Goal: Task Accomplishment & Management: Manage account settings

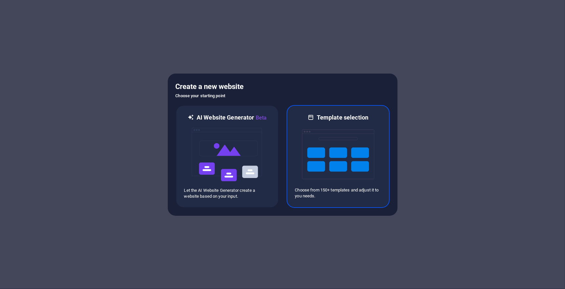
click at [325, 185] on img at bounding box center [338, 154] width 72 height 66
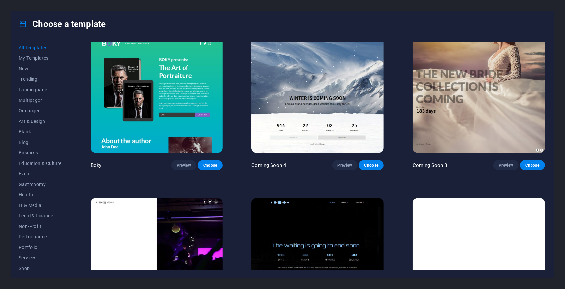
scroll to position [9543, 0]
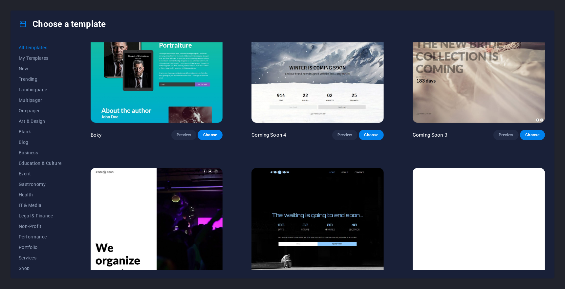
click at [327, 180] on img at bounding box center [317, 229] width 132 height 122
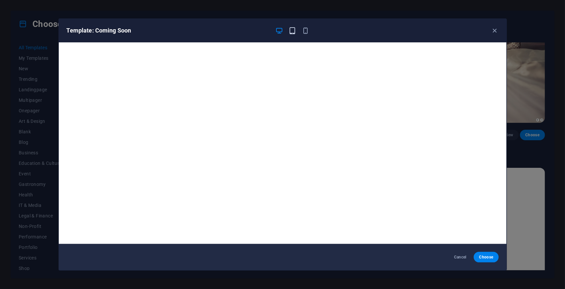
click at [291, 34] on icon "button" at bounding box center [292, 31] width 8 height 8
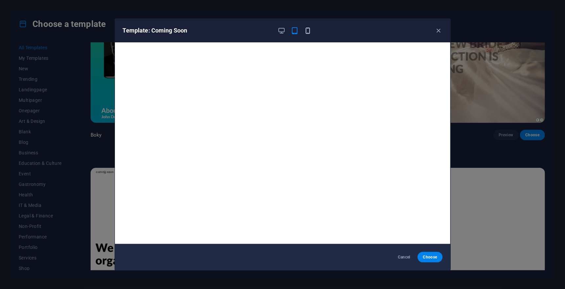
click at [308, 32] on icon "button" at bounding box center [308, 31] width 8 height 8
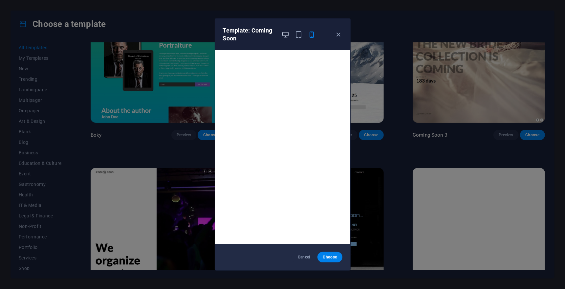
click at [282, 38] on icon "button" at bounding box center [285, 35] width 8 height 8
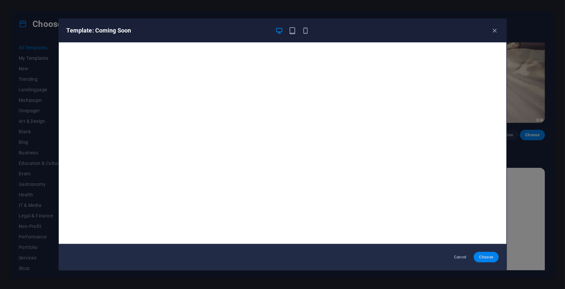
click at [488, 255] on span "Choose" at bounding box center [486, 256] width 14 height 5
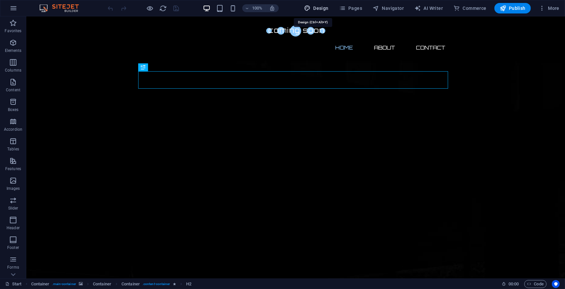
drag, startPoint x: 320, startPoint y: 10, endPoint x: 331, endPoint y: 11, distance: 11.3
click at [320, 10] on span "Design" at bounding box center [316, 8] width 25 height 7
select select "px"
select select "300"
select select "px"
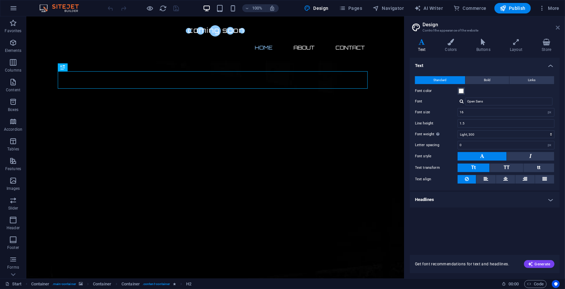
click at [556, 30] on icon at bounding box center [557, 27] width 4 height 5
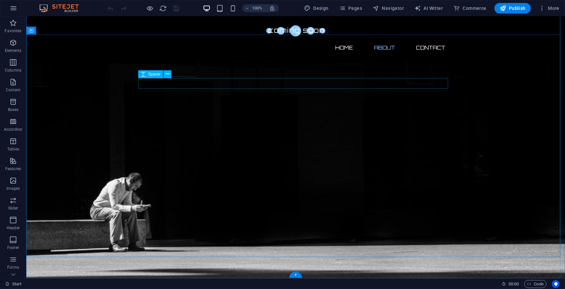
scroll to position [423, 0]
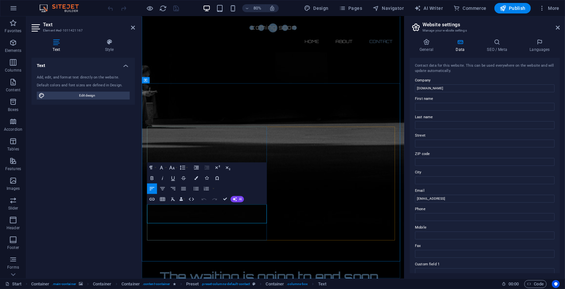
scroll to position [357, 0]
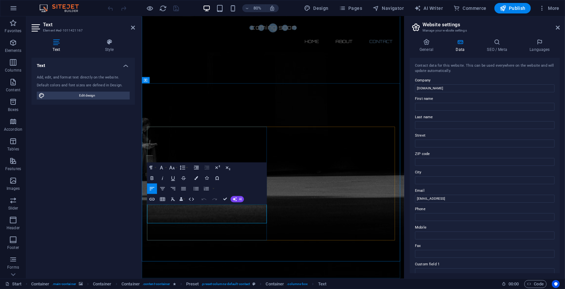
drag, startPoint x: 663, startPoint y: 218, endPoint x: 450, endPoint y: 257, distance: 216.8
click at [523, 202] on input "52f7ab08bf4ce1e3c7edcd4fb8d6a6@cpanel.local" at bounding box center [484, 199] width 139 height 8
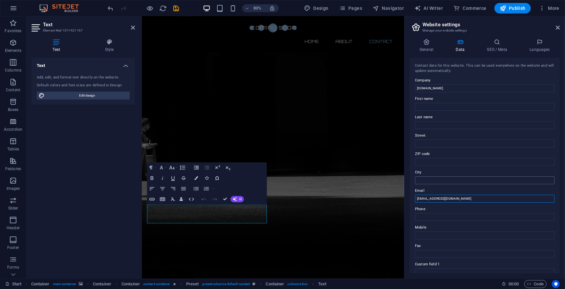
type input "[EMAIL_ADDRESS][DOMAIN_NAME]"
click at [443, 184] on input "City" at bounding box center [484, 180] width 139 height 8
type input "Moulvibazar"
click at [431, 166] on input "ZIP code" at bounding box center [484, 162] width 139 height 8
type input "3120"
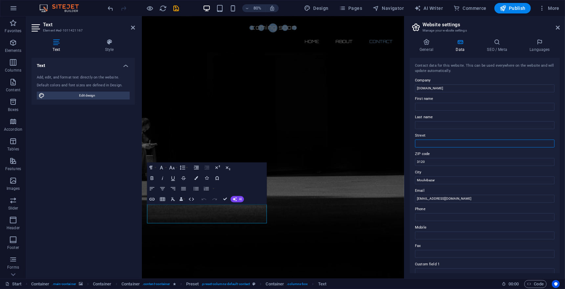
click at [425, 146] on input "Street" at bounding box center [484, 143] width 139 height 8
type input "Mokambazar 3240"
type input "Mustakur"
type input "Rahman"
type input "01601387965"
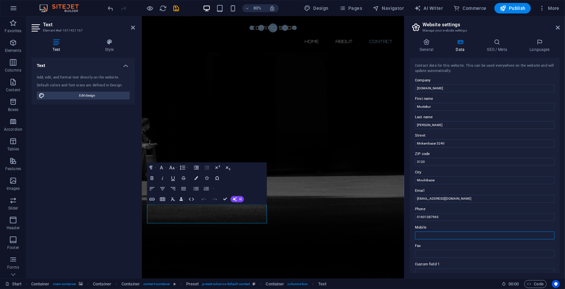
click at [436, 239] on input "Mobile" at bounding box center [484, 235] width 139 height 8
type input "0"
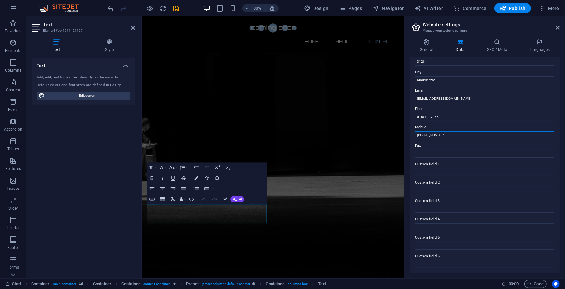
scroll to position [0, 0]
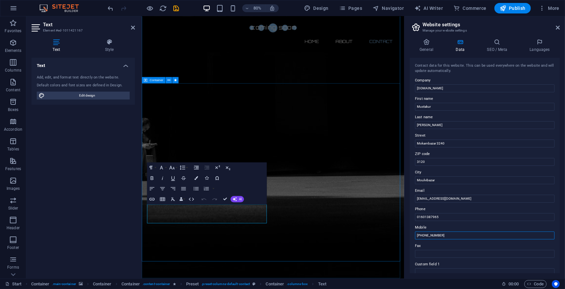
type input "+88001601387965"
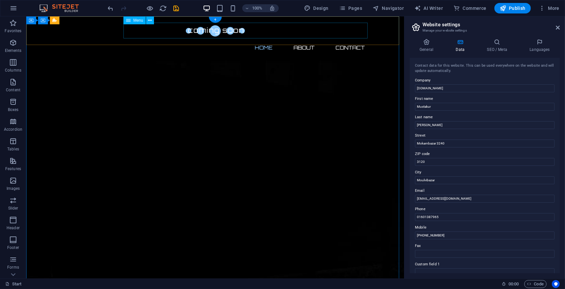
click at [348, 39] on nav "Home About Contact" at bounding box center [215, 47] width 310 height 16
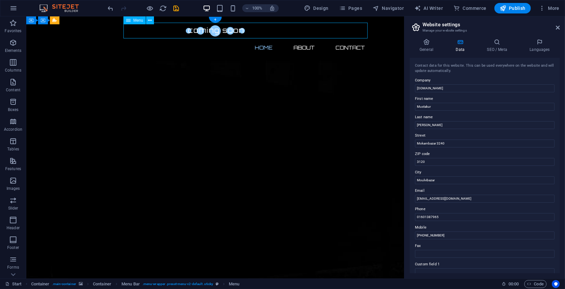
click at [348, 39] on nav "Home About Contact" at bounding box center [215, 47] width 310 height 16
click at [557, 27] on icon at bounding box center [557, 27] width 4 height 5
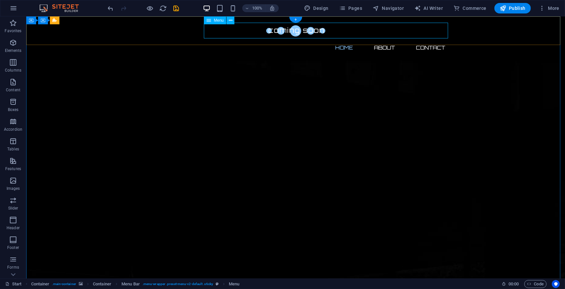
click at [429, 39] on nav "Home About Contact" at bounding box center [295, 47] width 310 height 16
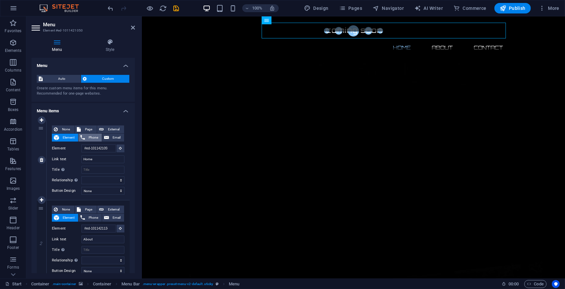
click at [100, 141] on span "Phone" at bounding box center [93, 138] width 13 height 8
select select
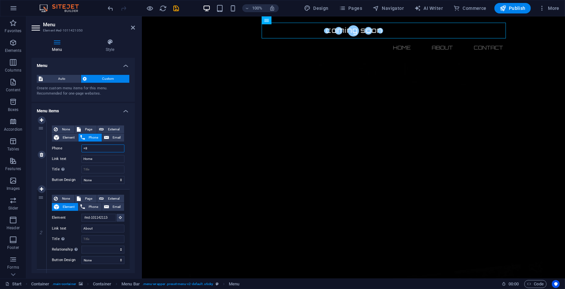
type input "+88"
select select
type input "+8801"
select select
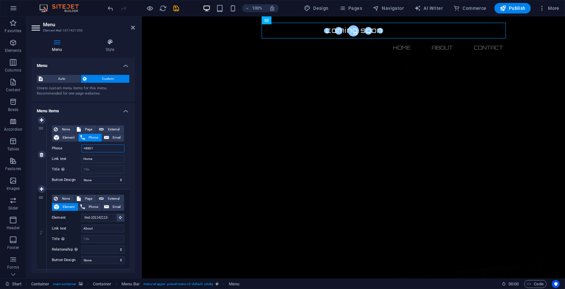
select select
type input "+880160138"
select select
type input "+8801601387965"
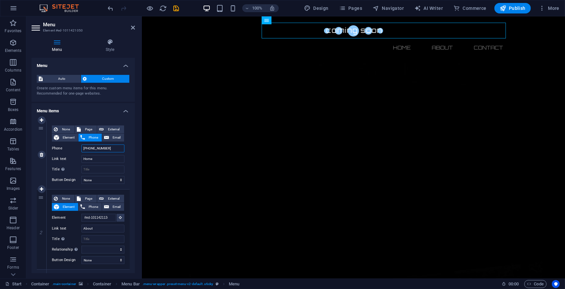
select select
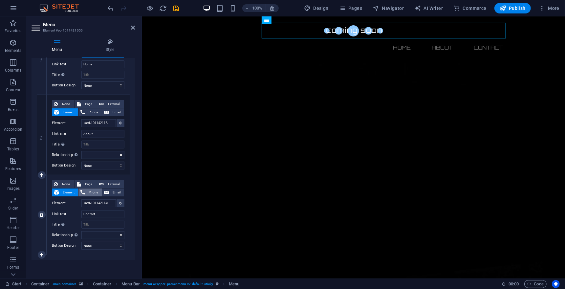
type input "+8801601387965"
click at [100, 196] on span "Phone" at bounding box center [93, 192] width 13 height 8
select select
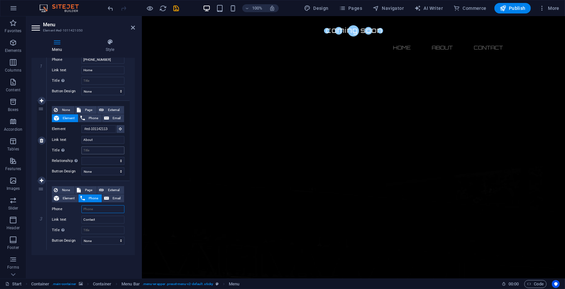
scroll to position [0, 0]
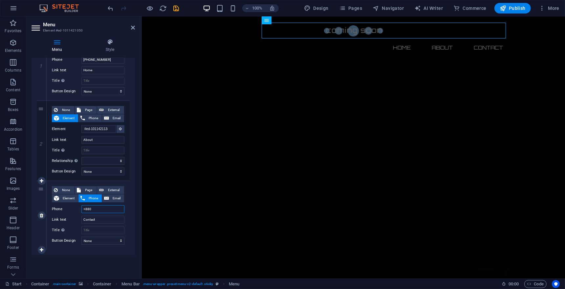
type input "+8801"
select select
type input "+8801601387965"
select select
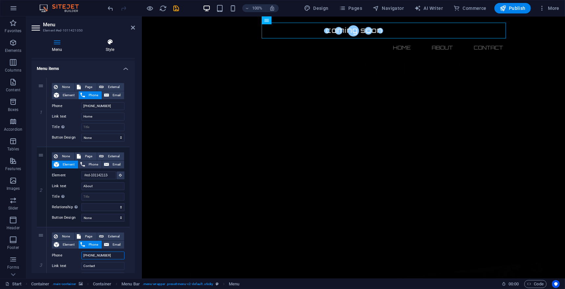
type input "+8801601387965"
click at [111, 44] on icon at bounding box center [110, 42] width 50 height 7
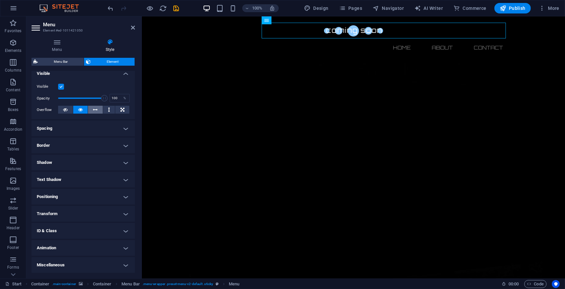
scroll to position [0, 0]
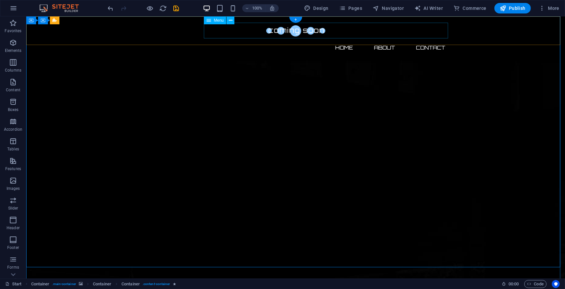
click at [424, 39] on nav "Home About Contact" at bounding box center [295, 47] width 310 height 16
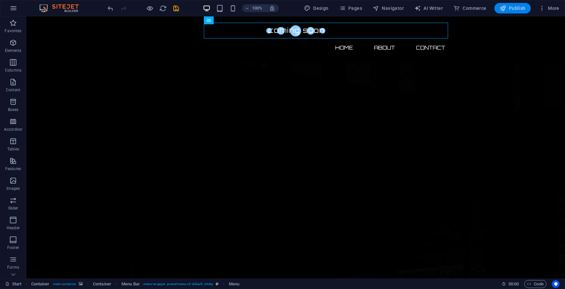
click at [512, 8] on span "Publish" at bounding box center [512, 8] width 26 height 7
checkbox input "false"
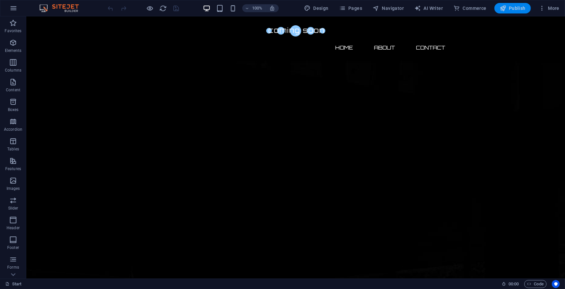
click at [513, 8] on span "Publish" at bounding box center [512, 8] width 26 height 7
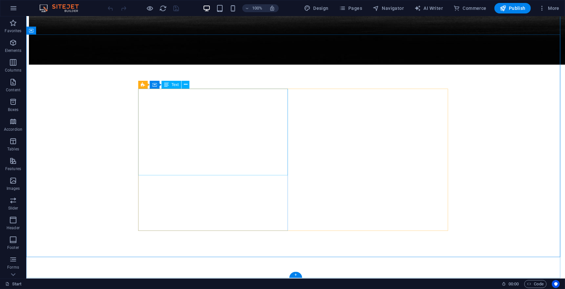
scroll to position [423, 0]
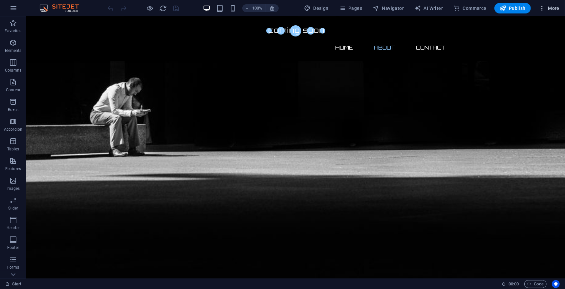
click at [543, 7] on icon "button" at bounding box center [541, 8] width 7 height 7
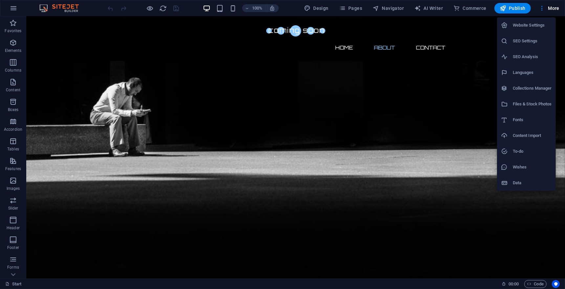
click at [533, 22] on h6 "Website Settings" at bounding box center [531, 25] width 39 height 8
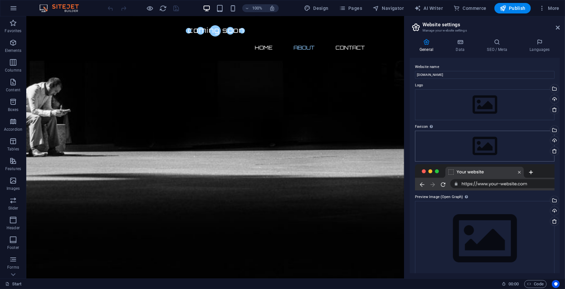
scroll to position [9, 0]
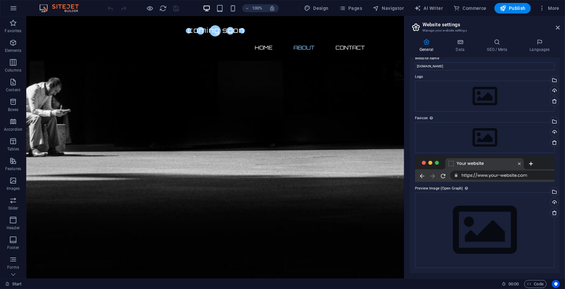
click at [484, 175] on div at bounding box center [484, 168] width 139 height 26
click at [447, 169] on div at bounding box center [484, 168] width 139 height 26
click at [443, 196] on div "Drag files here, click to choose files or select files from Files or our free s…" at bounding box center [484, 229] width 139 height 75
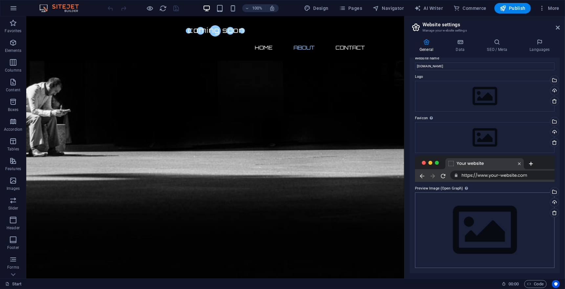
scroll to position [282, 0]
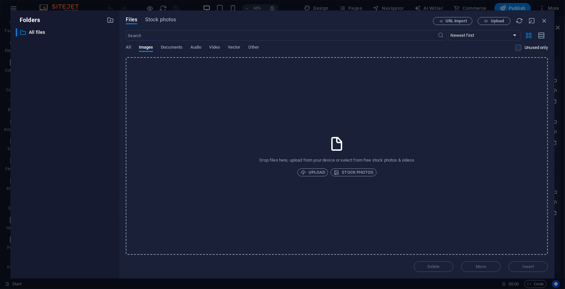
click at [443, 196] on div "Drop files here, upload from your device or select from free stock photos & vid…" at bounding box center [337, 155] width 422 height 197
click at [543, 19] on icon "button" at bounding box center [543, 20] width 7 height 7
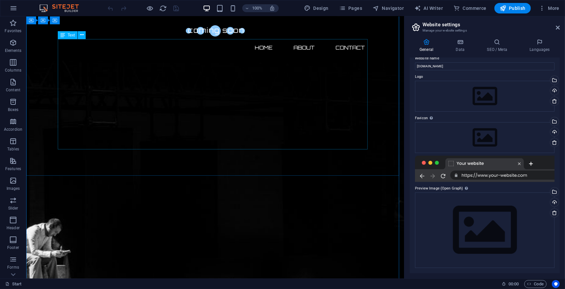
scroll to position [0, 0]
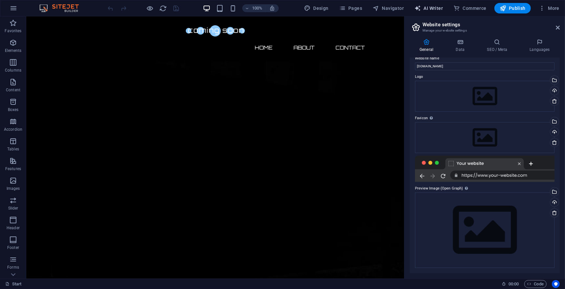
click at [432, 3] on button "AI Writer" at bounding box center [428, 8] width 34 height 10
select select "English"
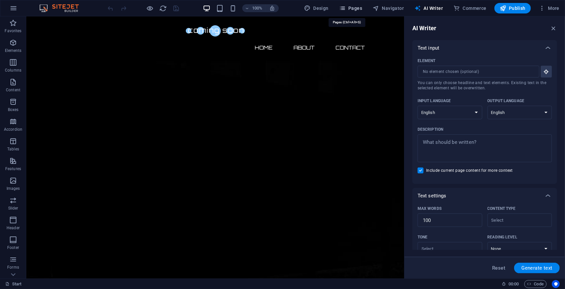
click at [351, 7] on span "Pages" at bounding box center [350, 8] width 23 height 7
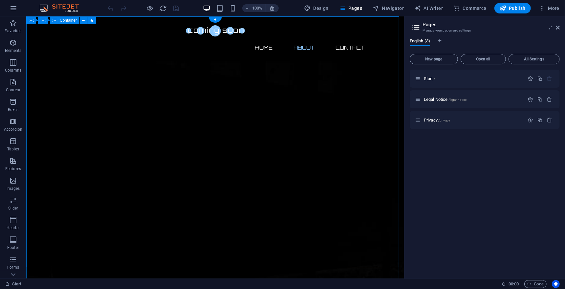
scroll to position [423, 0]
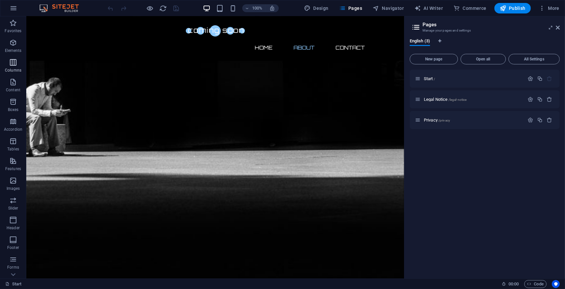
click at [18, 66] on span "Columns" at bounding box center [13, 66] width 26 height 16
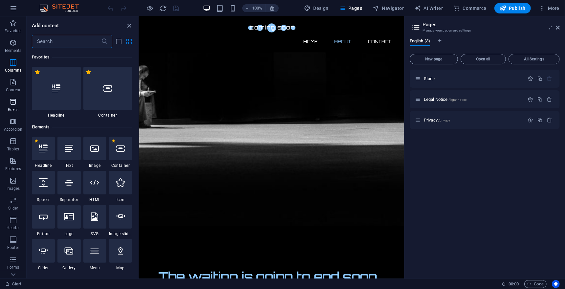
scroll to position [357, 0]
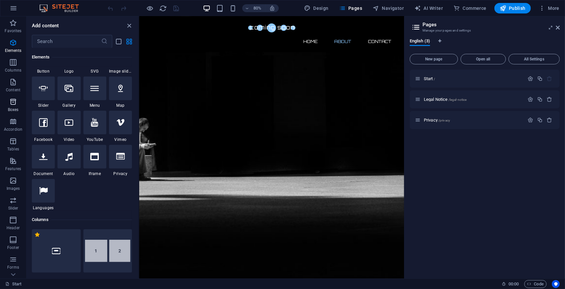
click at [14, 102] on icon "button" at bounding box center [13, 102] width 8 height 8
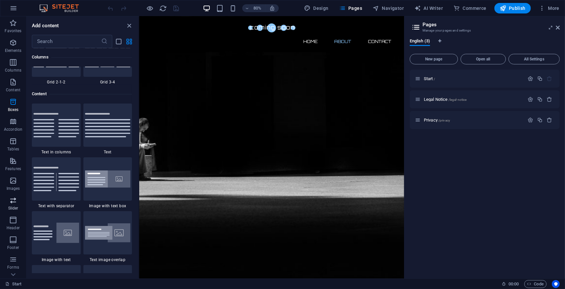
scroll to position [53, 0]
drag, startPoint x: 9, startPoint y: 187, endPoint x: 10, endPoint y: 202, distance: 15.8
click at [9, 186] on icon "button" at bounding box center [13, 186] width 8 height 8
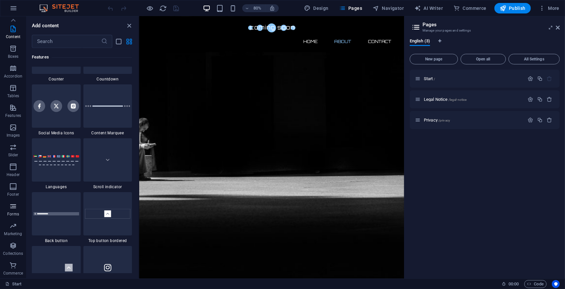
click at [10, 206] on icon "button" at bounding box center [13, 206] width 8 height 8
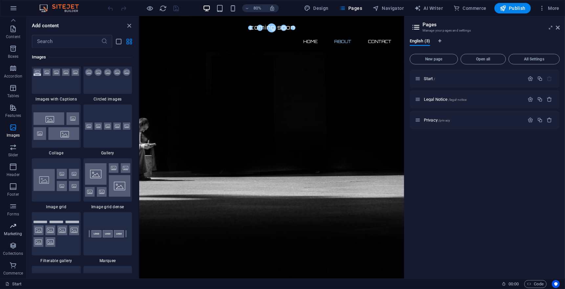
click at [10, 231] on p "Marketing" at bounding box center [13, 233] width 18 height 5
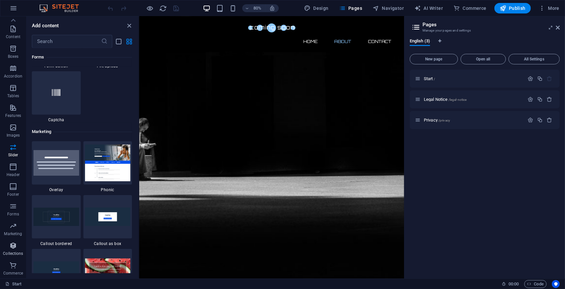
click at [8, 249] on span "Collections" at bounding box center [13, 249] width 26 height 16
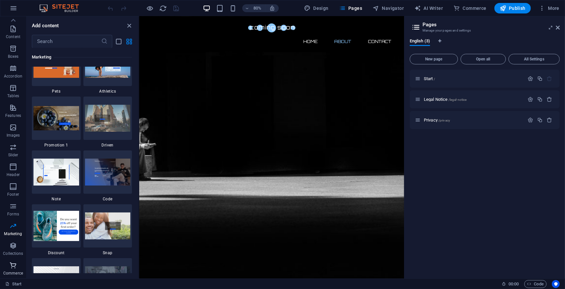
click at [10, 263] on icon "button" at bounding box center [13, 265] width 8 height 8
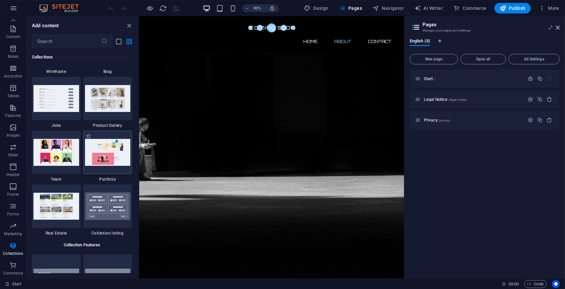
scroll to position [5955, 0]
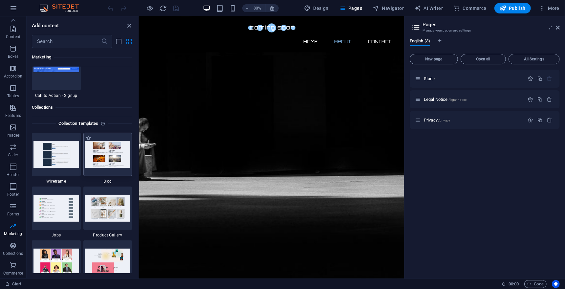
click at [98, 161] on img at bounding box center [108, 154] width 46 height 27
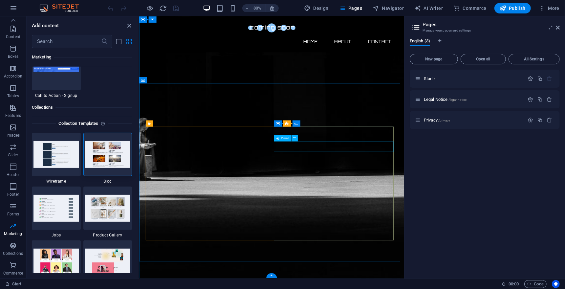
scroll to position [0, 0]
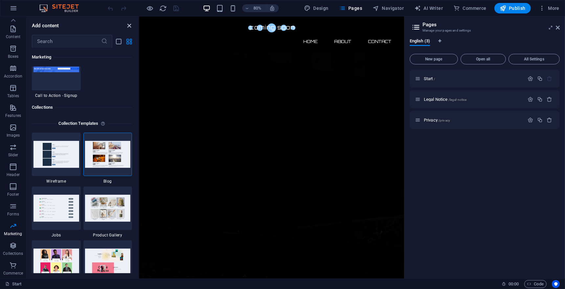
click at [128, 24] on icon "close panel" at bounding box center [130, 26] width 8 height 8
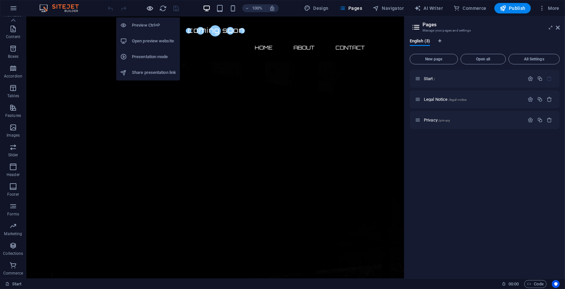
click at [148, 9] on icon "button" at bounding box center [150, 9] width 8 height 8
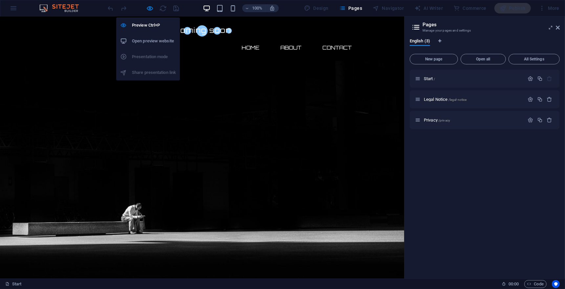
click at [156, 36] on li "Open preview website" at bounding box center [148, 41] width 64 height 16
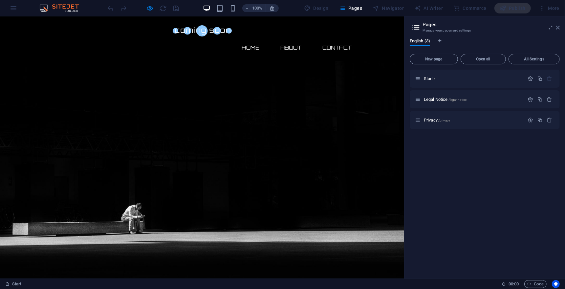
click at [556, 27] on icon at bounding box center [557, 27] width 4 height 5
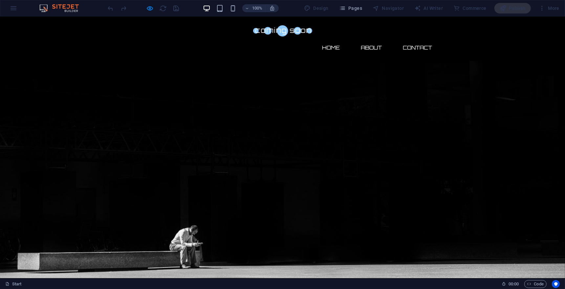
click at [515, 10] on div "Publish" at bounding box center [512, 8] width 36 height 10
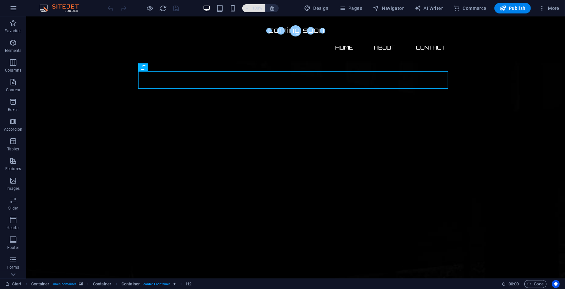
click at [249, 7] on icon "button" at bounding box center [247, 8] width 5 height 4
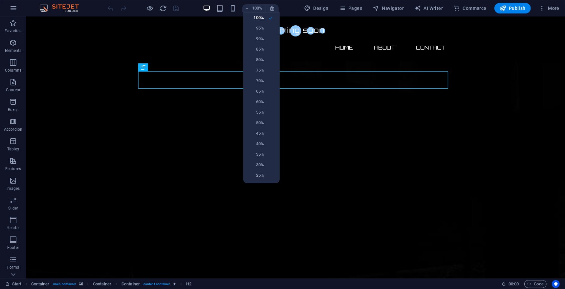
click at [249, 8] on div at bounding box center [282, 144] width 565 height 289
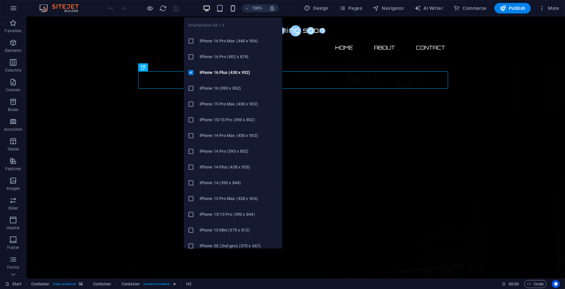
click at [231, 7] on icon "button" at bounding box center [233, 9] width 8 height 8
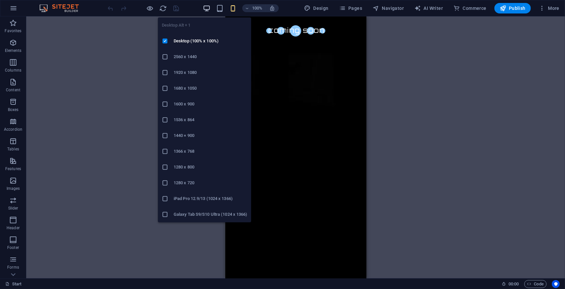
click at [211, 8] on span "button" at bounding box center [207, 9] width 8 height 8
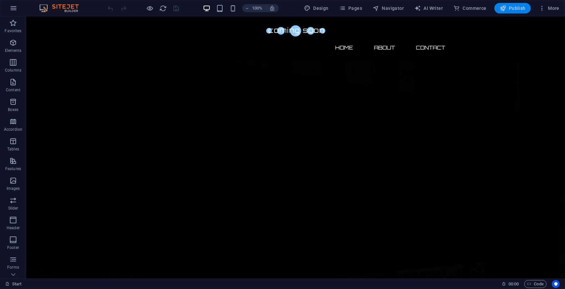
click at [508, 6] on span "Publish" at bounding box center [512, 8] width 26 height 7
